Goal: Information Seeking & Learning: Learn about a topic

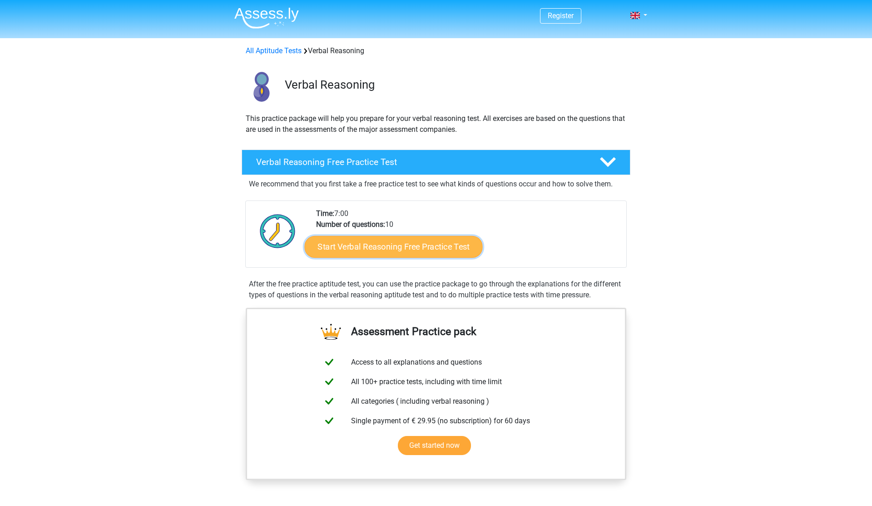
click at [343, 243] on link "Start Verbal Reasoning Free Practice Test" at bounding box center [394, 247] width 178 height 22
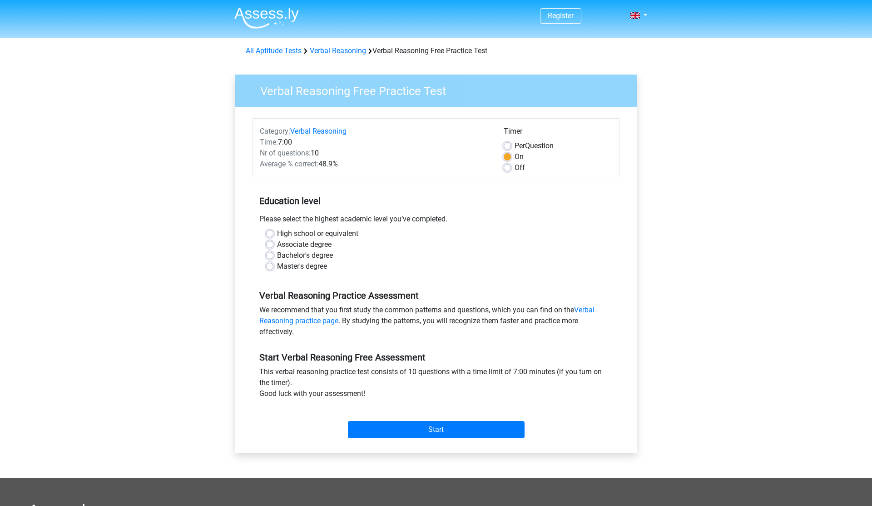
click at [321, 253] on label "Bachelor's degree" at bounding box center [305, 255] width 56 height 11
click at [273, 253] on input "Bachelor's degree" at bounding box center [269, 254] width 7 height 9
radio input "true"
click at [382, 431] on input "Start" at bounding box center [436, 429] width 177 height 17
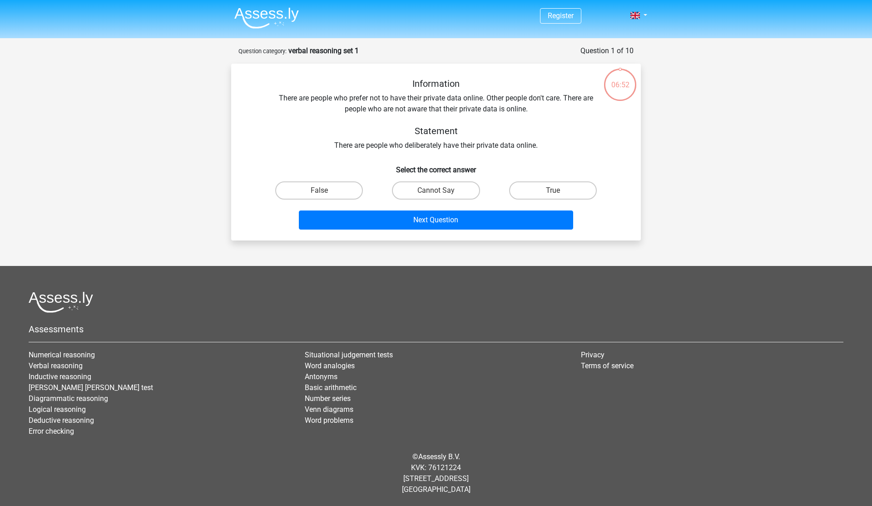
click at [244, 98] on div "Information There are people who prefer not to have their private data online. …" at bounding box center [436, 155] width 402 height 155
click at [517, 195] on label "True" at bounding box center [553, 190] width 88 height 18
click at [553, 195] on input "True" at bounding box center [556, 193] width 6 height 6
radio input "true"
click at [474, 190] on label "Cannot Say" at bounding box center [436, 190] width 88 height 18
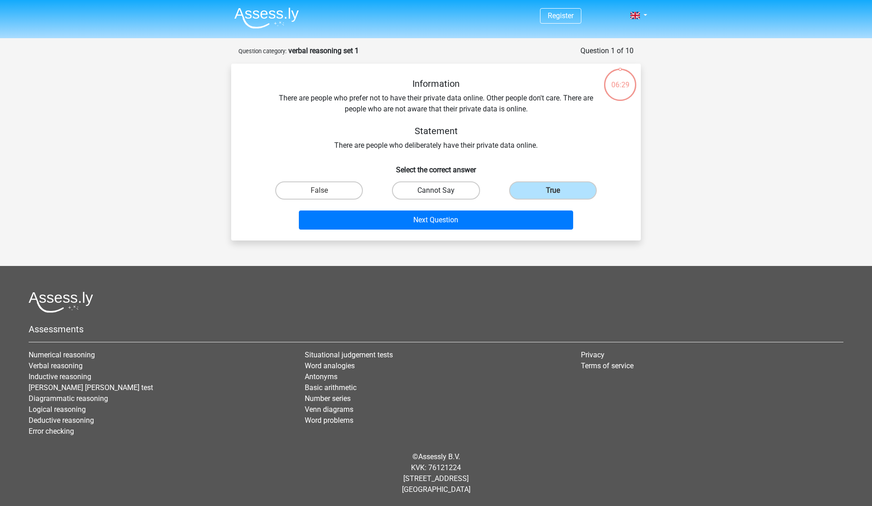
click at [442, 190] on input "Cannot Say" at bounding box center [439, 193] width 6 height 6
radio input "true"
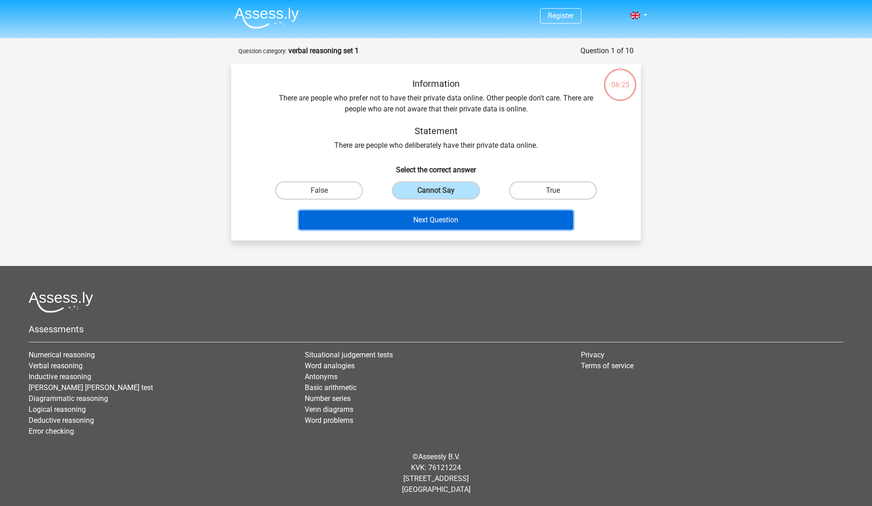
click at [488, 222] on button "Next Question" at bounding box center [436, 219] width 275 height 19
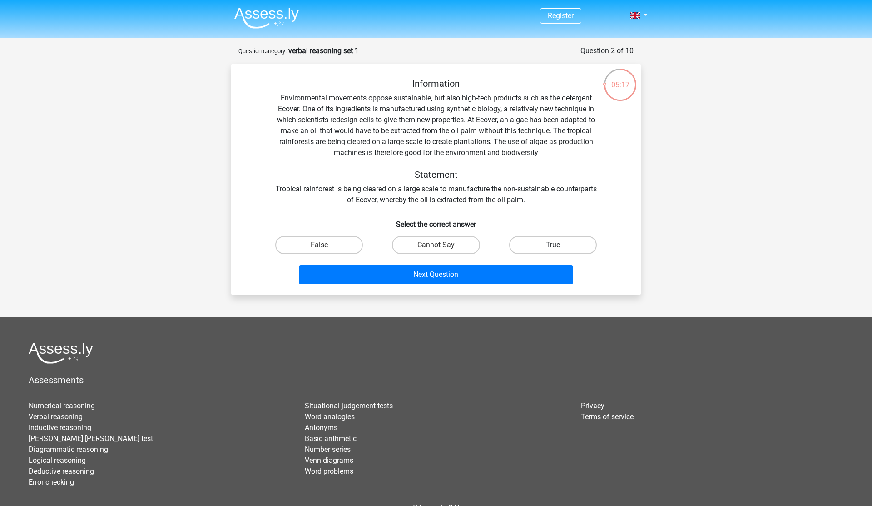
click at [527, 236] on label "True" at bounding box center [553, 245] width 88 height 18
click at [553, 245] on input "True" at bounding box center [556, 248] width 6 height 6
radio input "true"
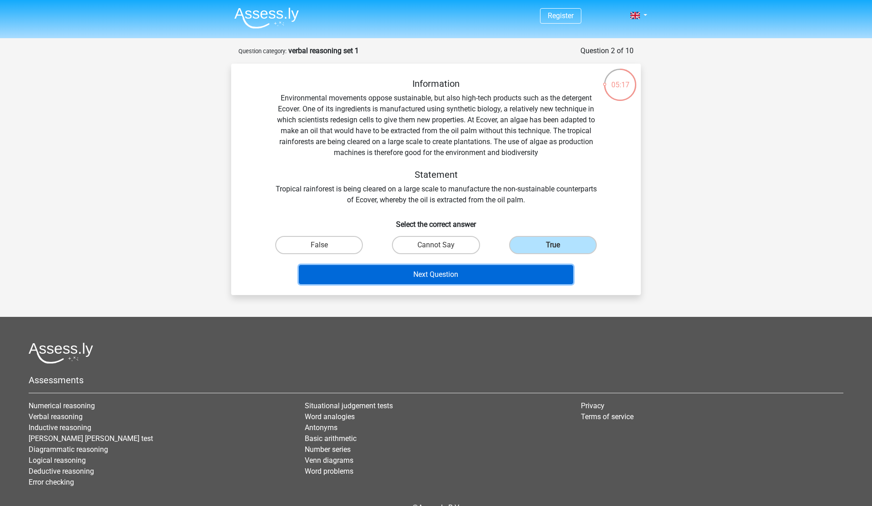
click at [518, 269] on button "Next Question" at bounding box center [436, 274] width 275 height 19
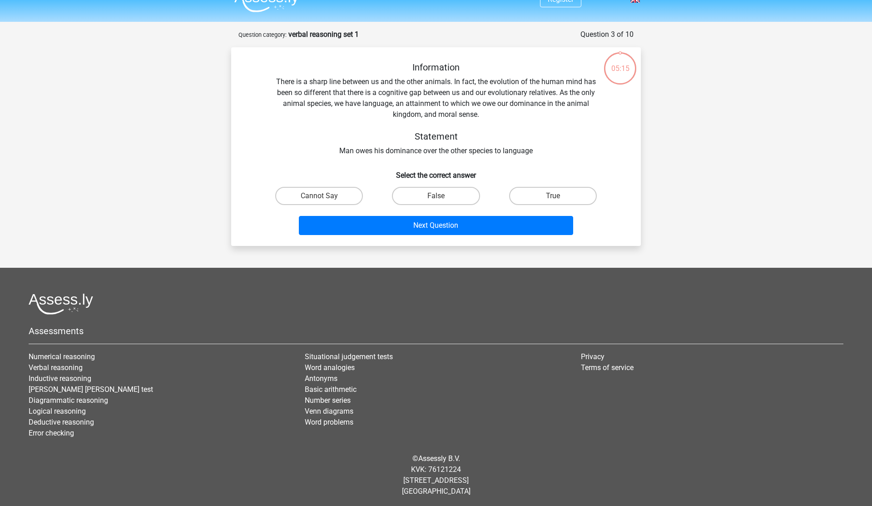
scroll to position [18, 0]
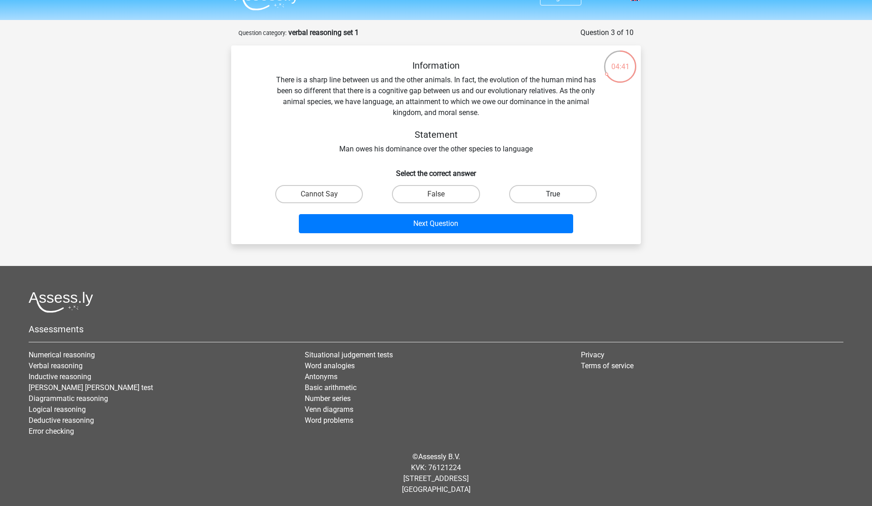
click at [586, 186] on label "True" at bounding box center [553, 194] width 88 height 18
click at [559, 194] on input "True" at bounding box center [556, 197] width 6 height 6
radio input "true"
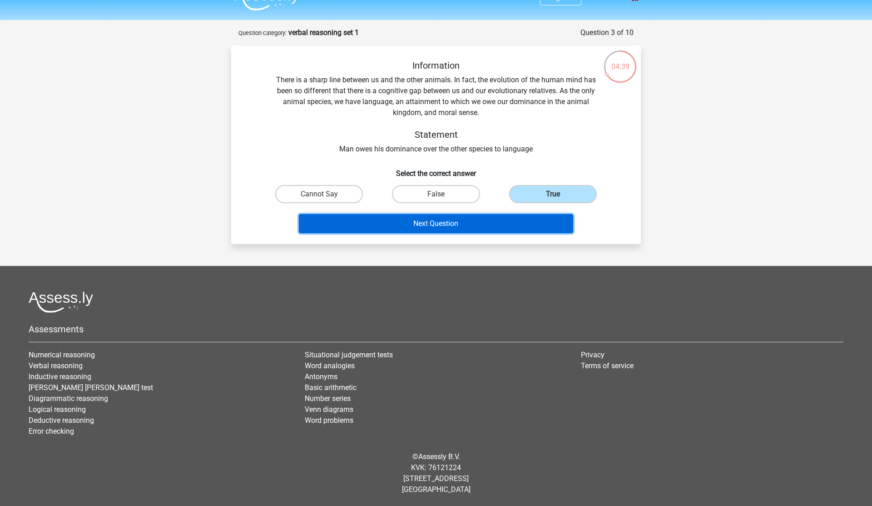
click at [563, 221] on button "Next Question" at bounding box center [436, 223] width 275 height 19
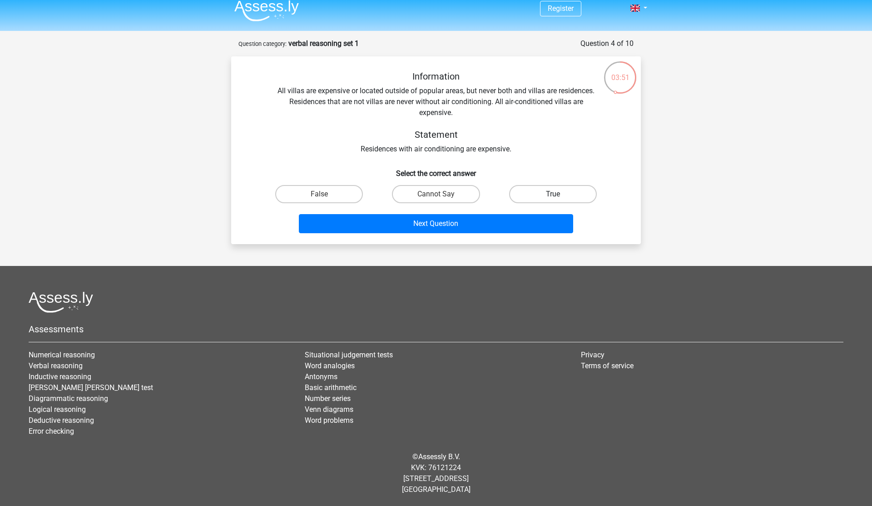
click at [571, 199] on label "True" at bounding box center [553, 194] width 88 height 18
click at [559, 199] on input "True" at bounding box center [556, 197] width 6 height 6
radio input "true"
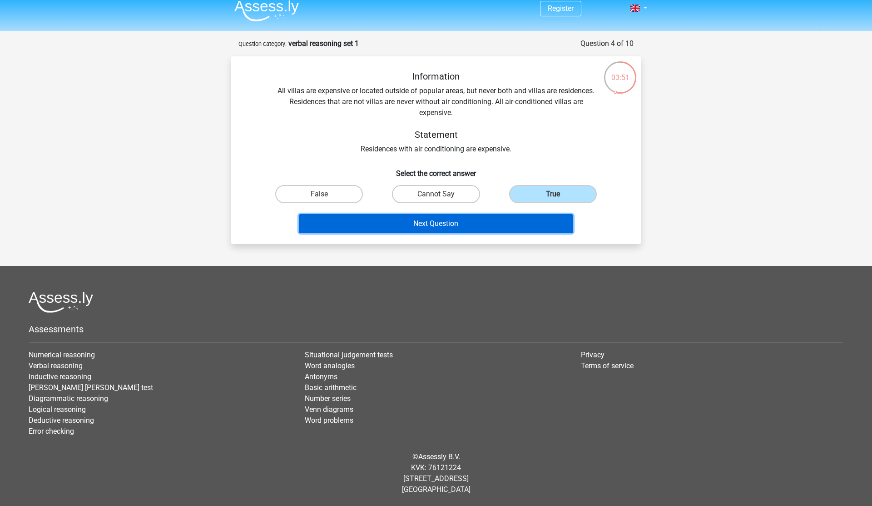
click at [550, 221] on button "Next Question" at bounding box center [436, 223] width 275 height 19
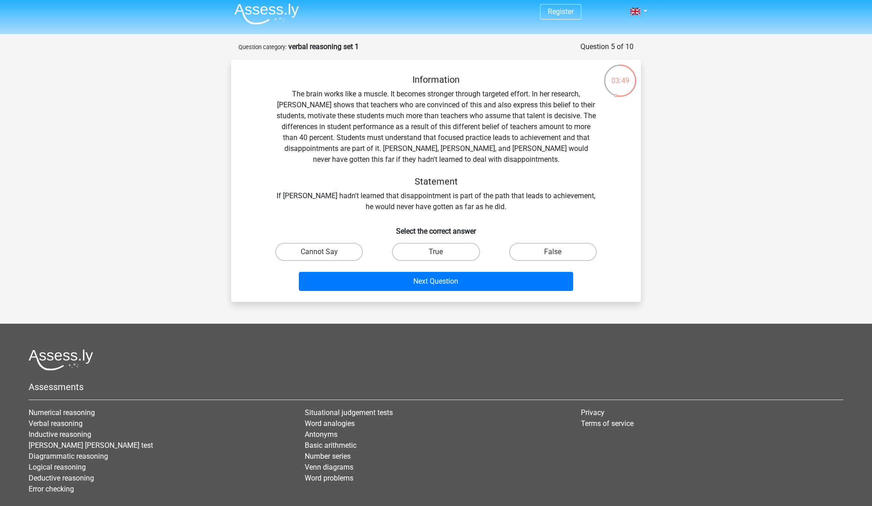
scroll to position [0, 0]
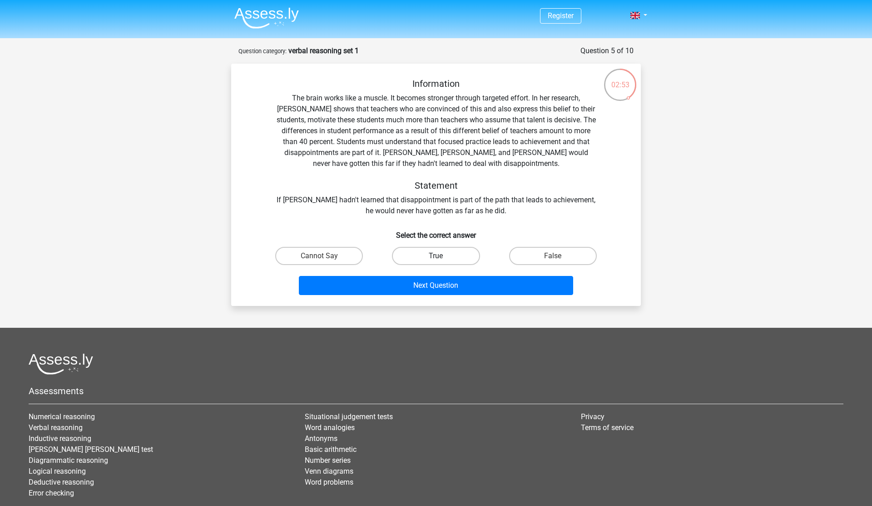
click at [417, 252] on label "True" at bounding box center [436, 256] width 88 height 18
click at [436, 256] on input "True" at bounding box center [439, 259] width 6 height 6
radio input "true"
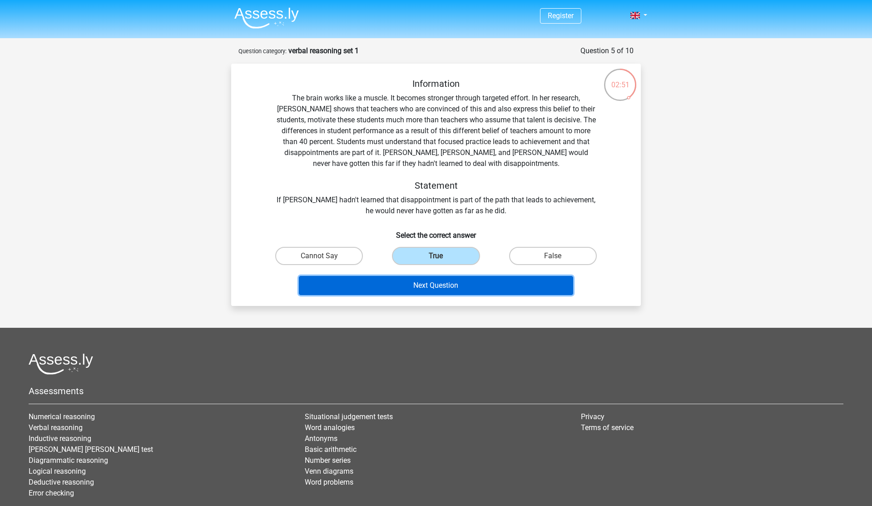
click at [422, 279] on button "Next Question" at bounding box center [436, 285] width 275 height 19
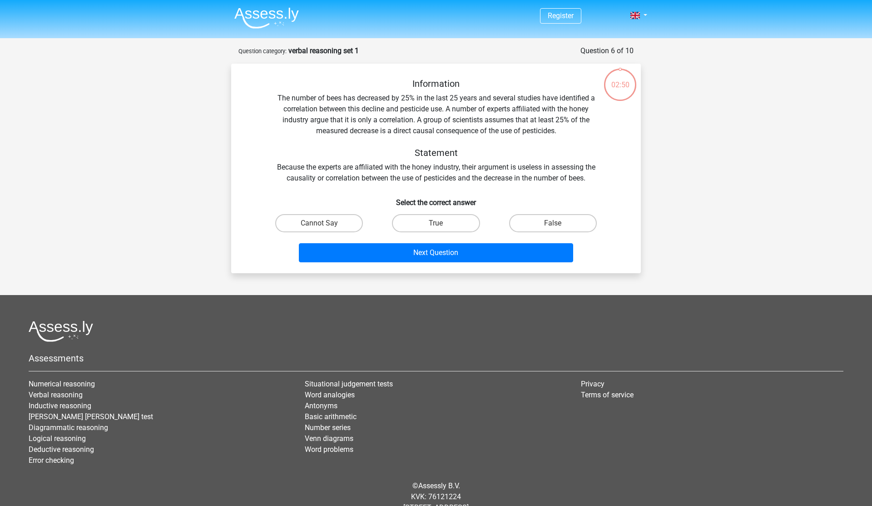
scroll to position [29, 0]
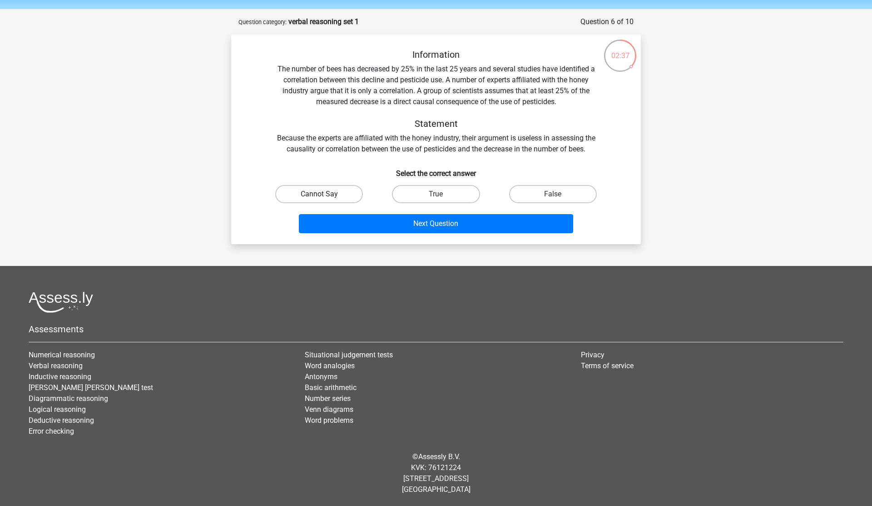
click at [343, 189] on label "Cannot Say" at bounding box center [319, 194] width 88 height 18
click at [325, 194] on input "Cannot Say" at bounding box center [322, 197] width 6 height 6
radio input "true"
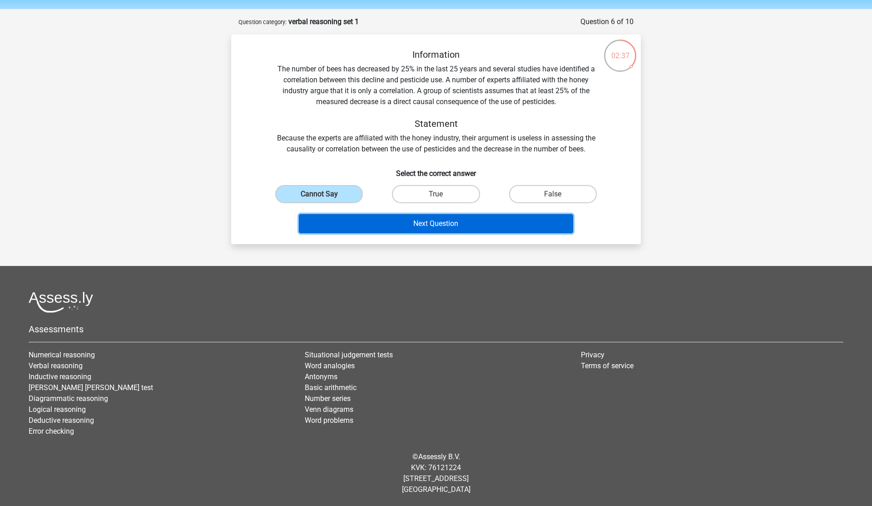
click at [361, 223] on button "Next Question" at bounding box center [436, 223] width 275 height 19
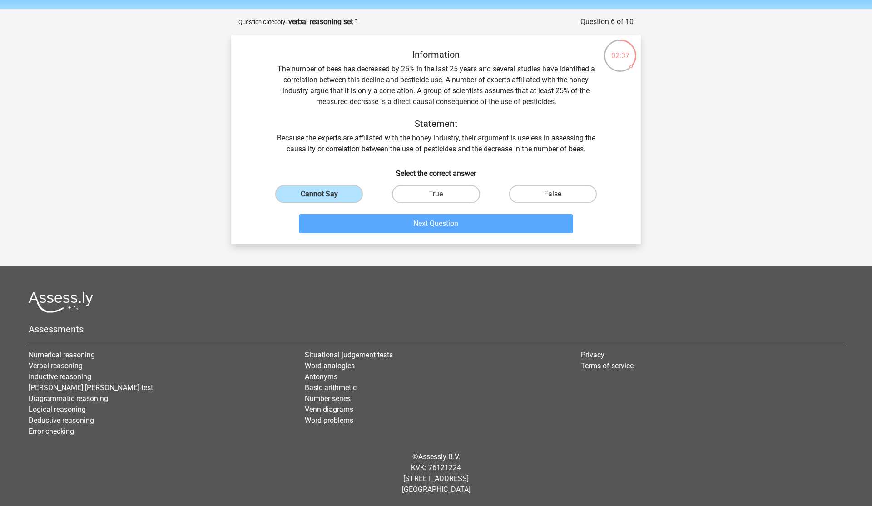
scroll to position [0, 0]
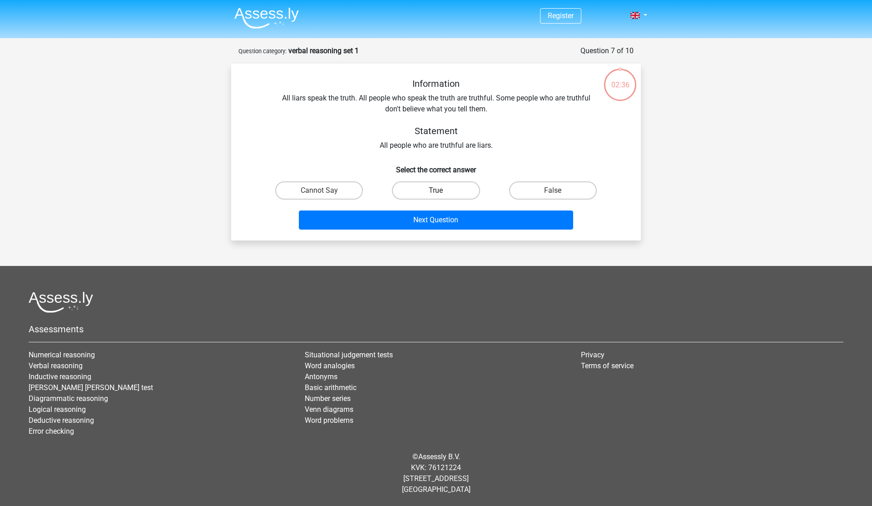
click at [432, 193] on label "True" at bounding box center [436, 190] width 88 height 18
click at [436, 193] on input "True" at bounding box center [439, 193] width 6 height 6
radio input "true"
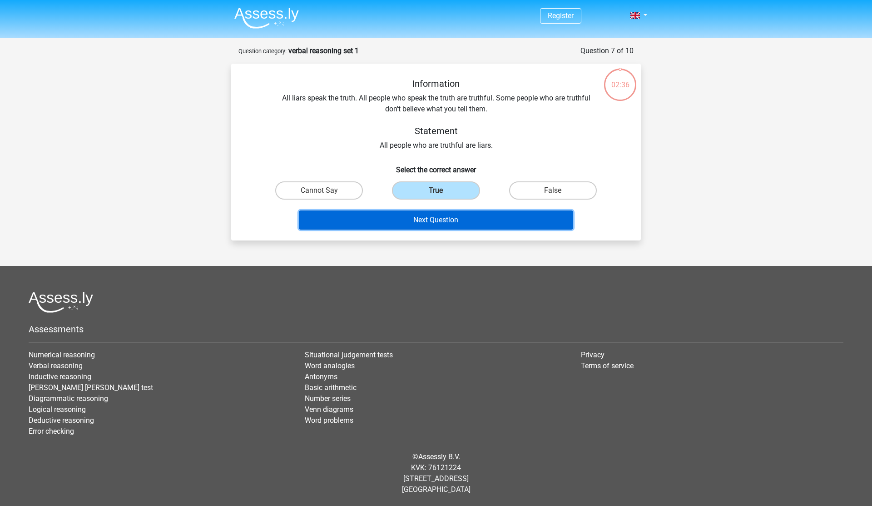
click at [432, 222] on button "Next Question" at bounding box center [436, 219] width 275 height 19
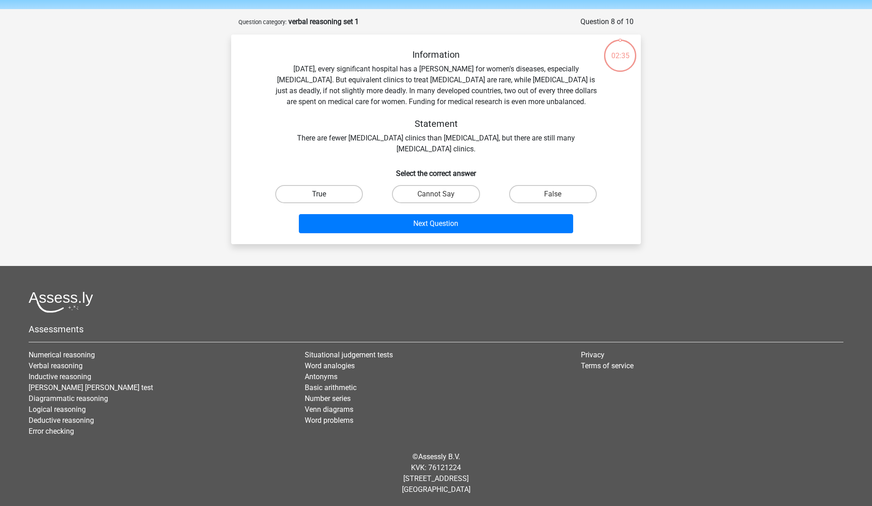
click at [341, 198] on label "True" at bounding box center [319, 194] width 88 height 18
click at [325, 198] on input "True" at bounding box center [322, 197] width 6 height 6
radio input "true"
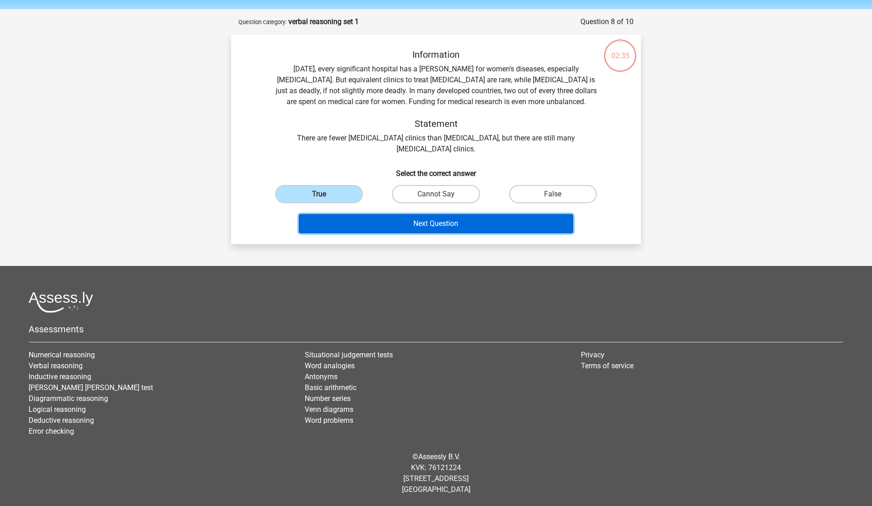
click at [353, 218] on button "Next Question" at bounding box center [436, 223] width 275 height 19
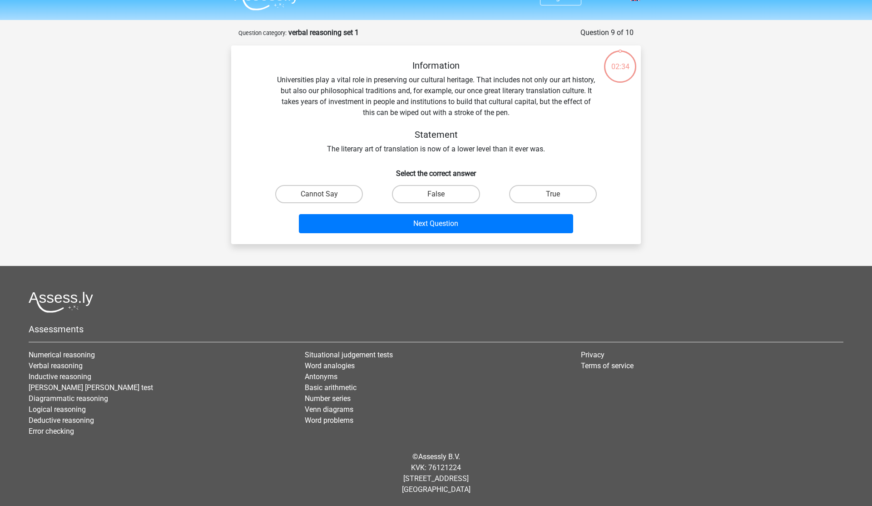
click at [416, 181] on div "False" at bounding box center [435, 193] width 117 height 25
click at [416, 193] on label "False" at bounding box center [436, 194] width 88 height 18
click at [436, 194] on input "False" at bounding box center [439, 197] width 6 height 6
radio input "true"
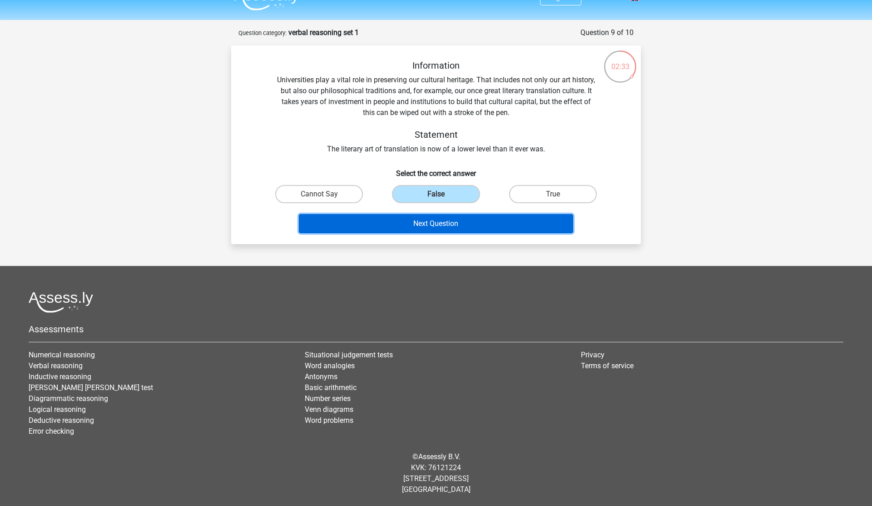
click at [416, 221] on button "Next Question" at bounding box center [436, 223] width 275 height 19
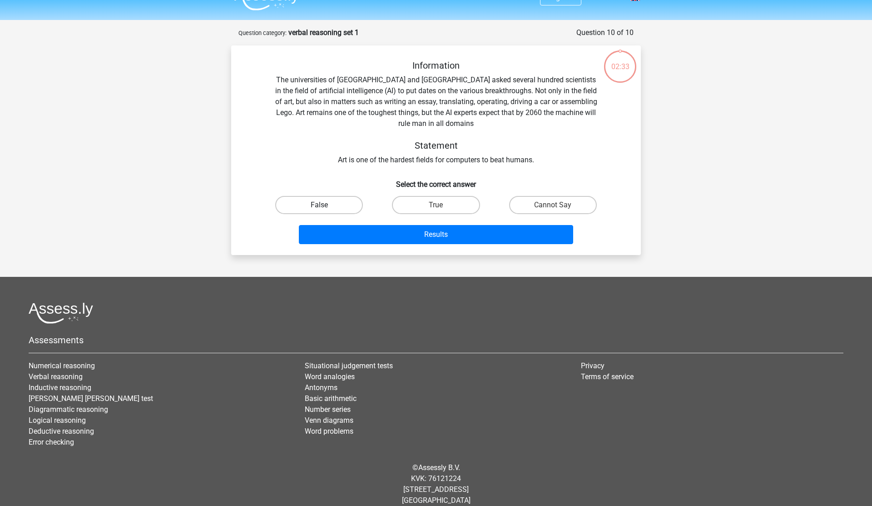
scroll to position [29, 0]
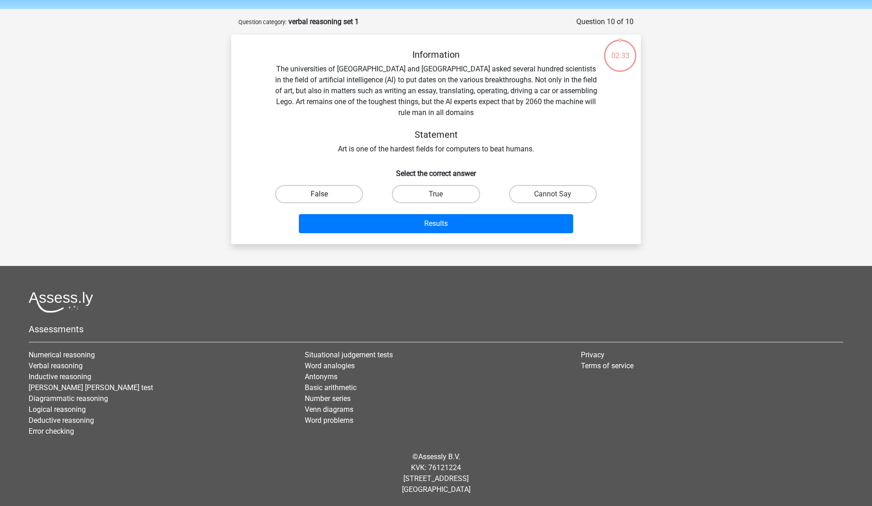
click at [336, 189] on label "False" at bounding box center [319, 194] width 88 height 18
click at [325, 194] on input "False" at bounding box center [322, 197] width 6 height 6
radio input "true"
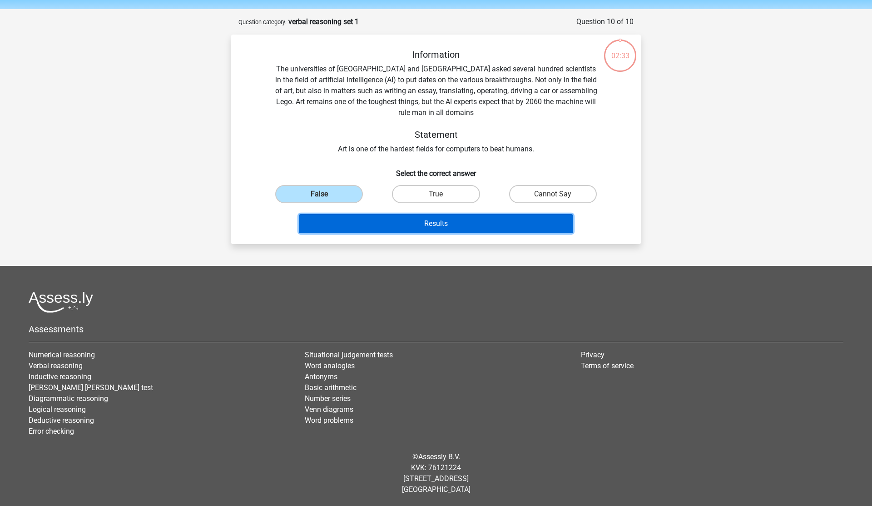
click at [354, 222] on button "Results" at bounding box center [436, 223] width 275 height 19
